Goal: Task Accomplishment & Management: Complete application form

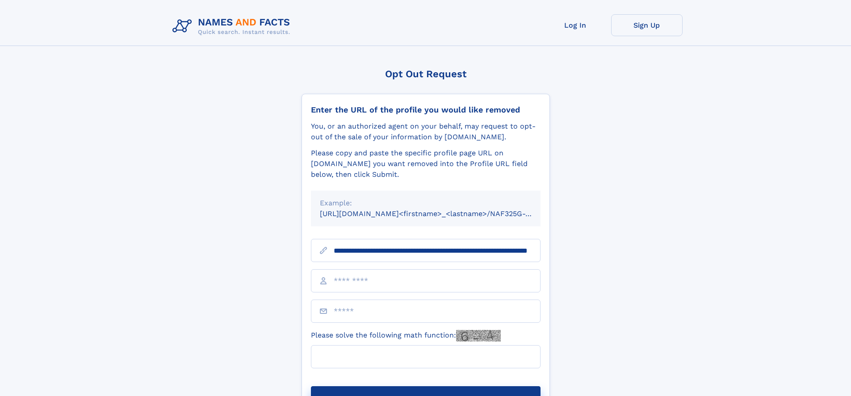
scroll to position [0, 92]
type input "**********"
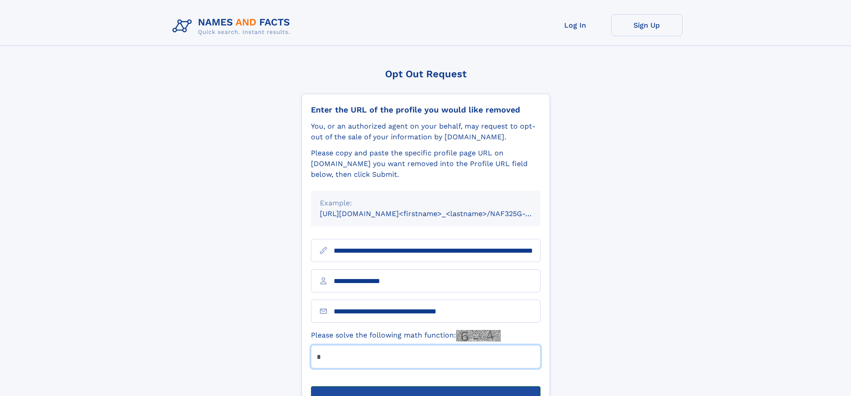
type input "*"
click at [425, 387] on button "Submit Opt Out Request" at bounding box center [426, 401] width 230 height 29
